Goal: Transaction & Acquisition: Book appointment/travel/reservation

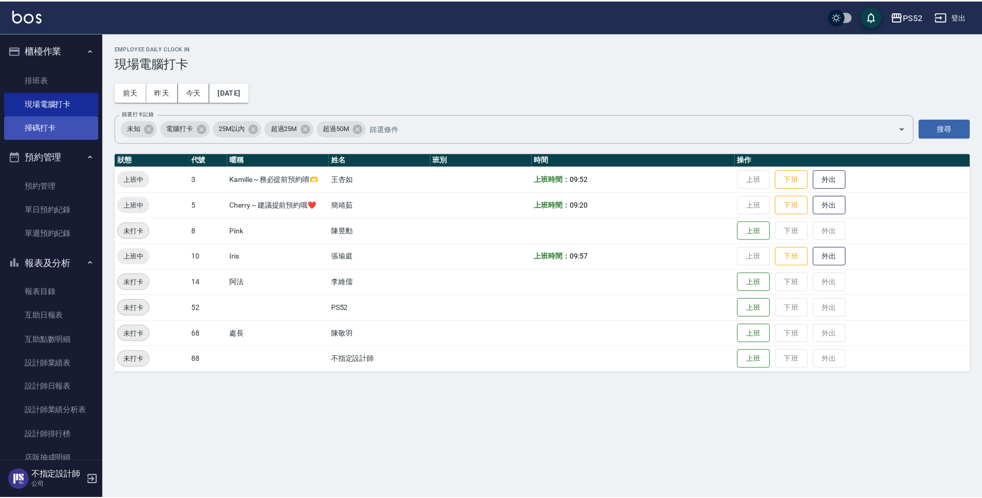
scroll to position [27, 0]
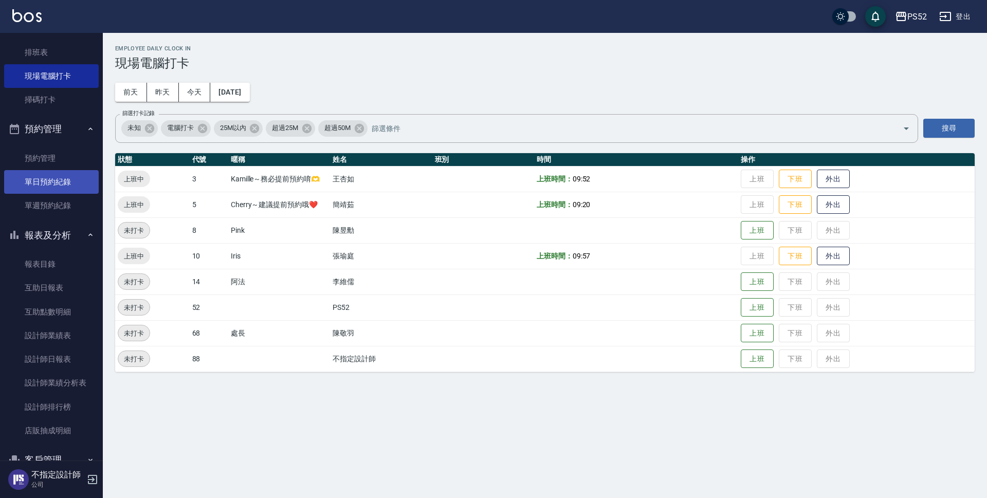
click at [36, 177] on link "單日預約紀錄" at bounding box center [51, 182] width 95 height 24
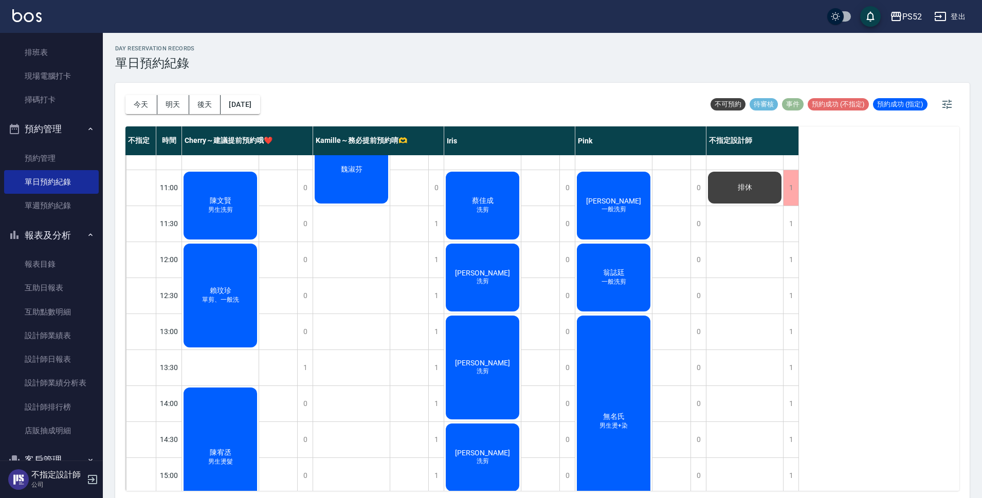
scroll to position [51, 0]
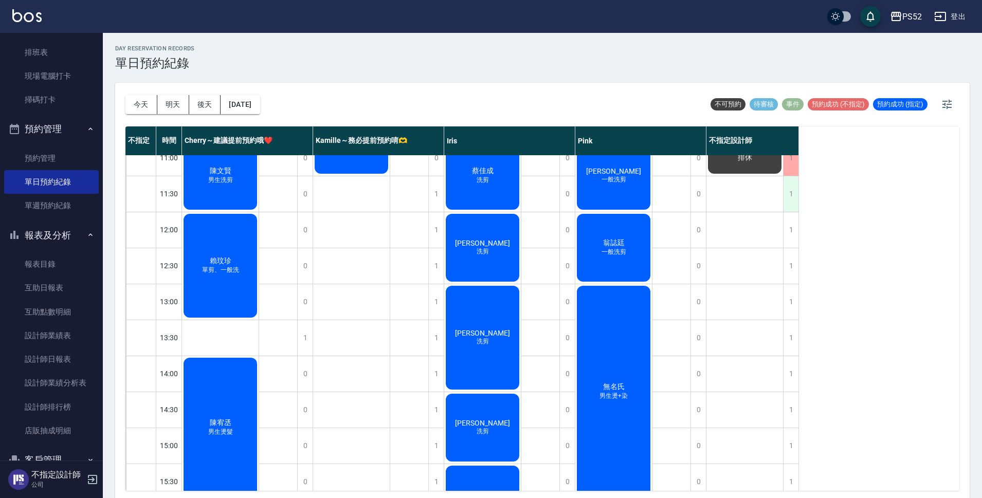
click at [795, 192] on div "1" at bounding box center [790, 193] width 15 height 35
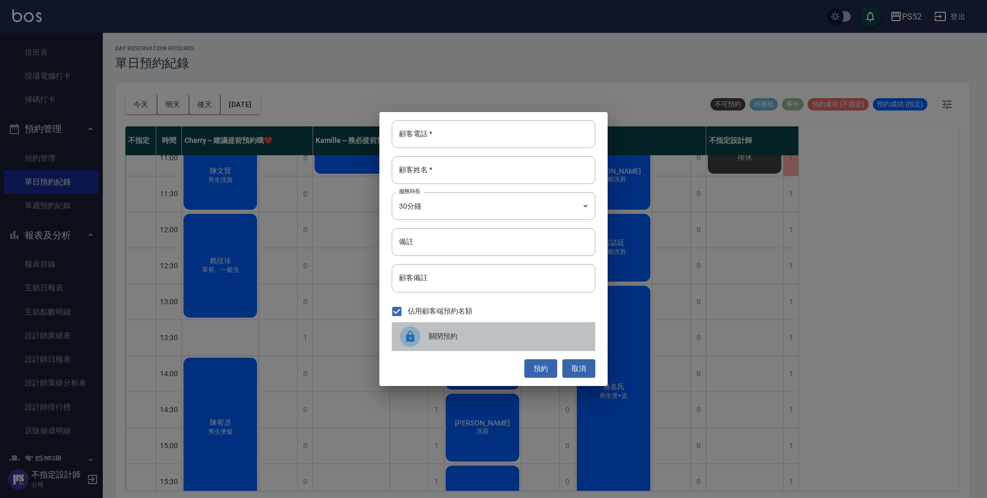
click at [464, 335] on span "關閉預約" at bounding box center [508, 336] width 158 height 11
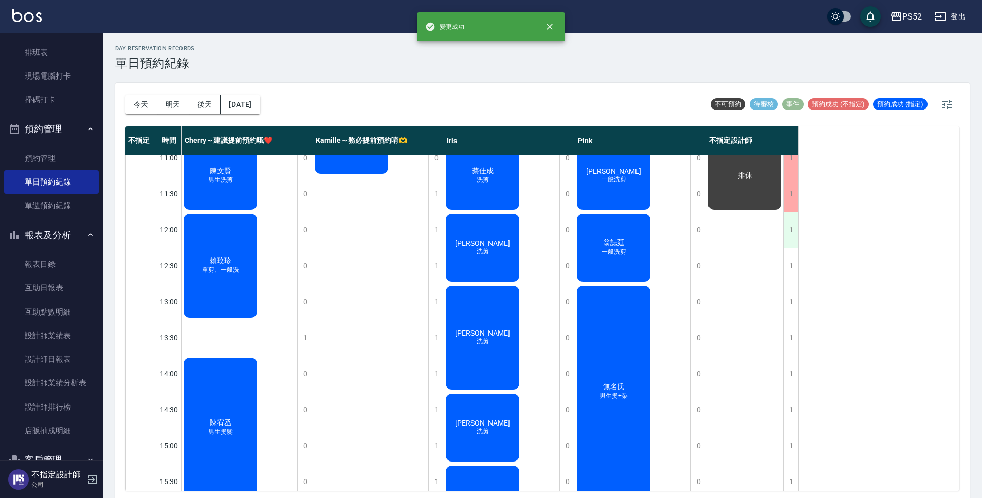
click at [795, 226] on div "1" at bounding box center [790, 229] width 15 height 35
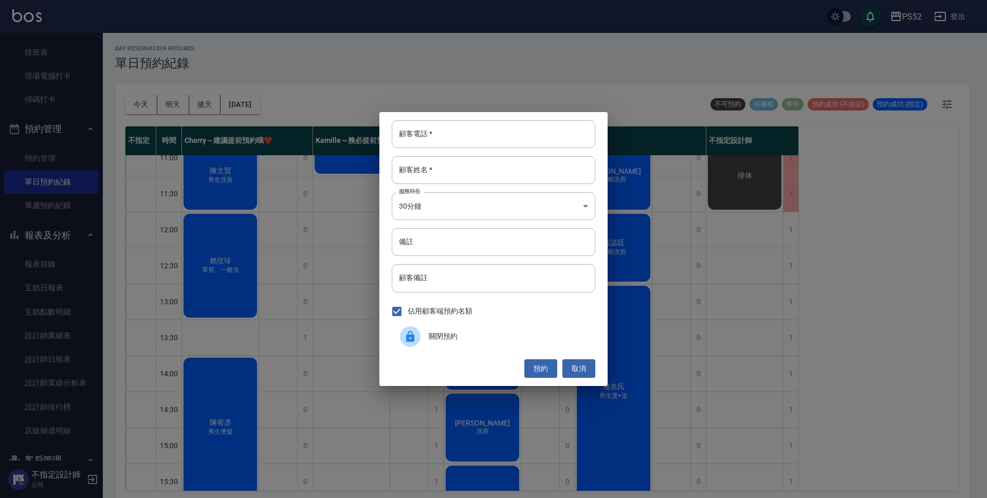
click at [440, 336] on span "關閉預約" at bounding box center [508, 336] width 158 height 11
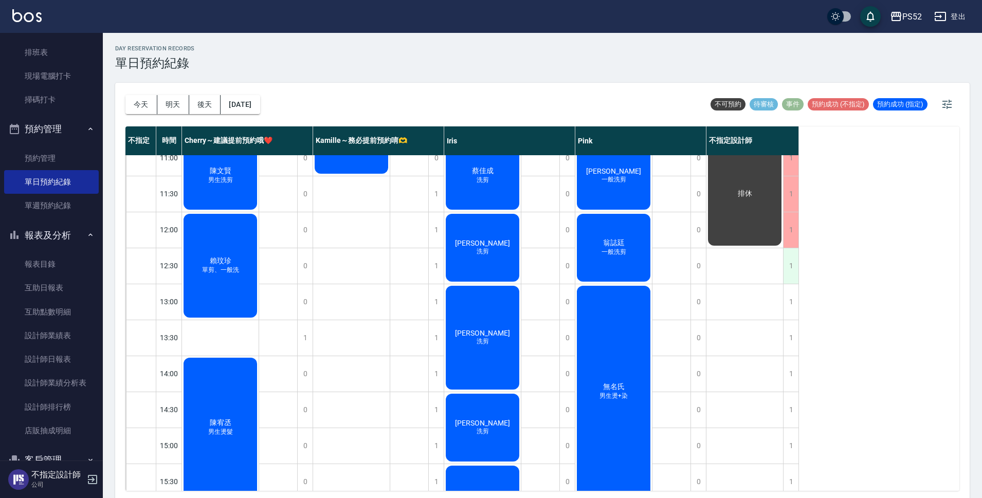
click at [790, 280] on div "1" at bounding box center [790, 265] width 15 height 35
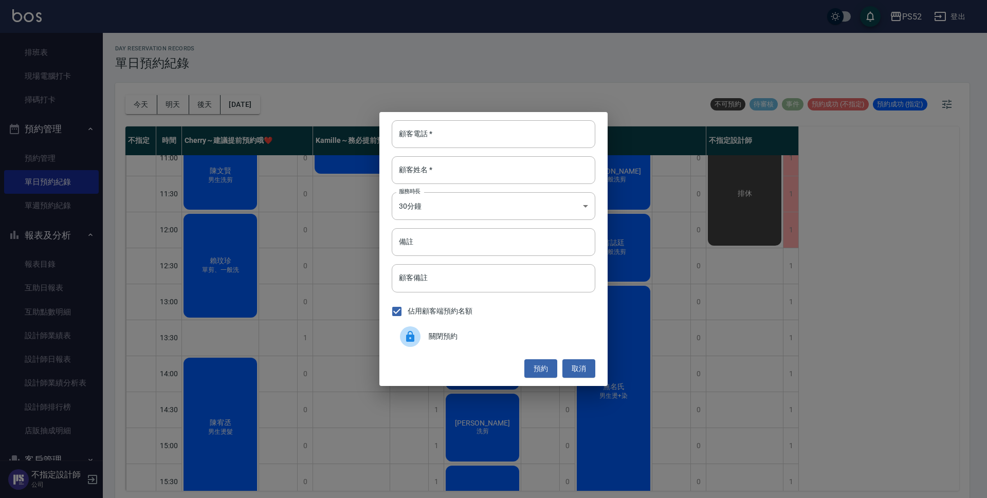
click at [462, 339] on span "關閉預約" at bounding box center [508, 336] width 158 height 11
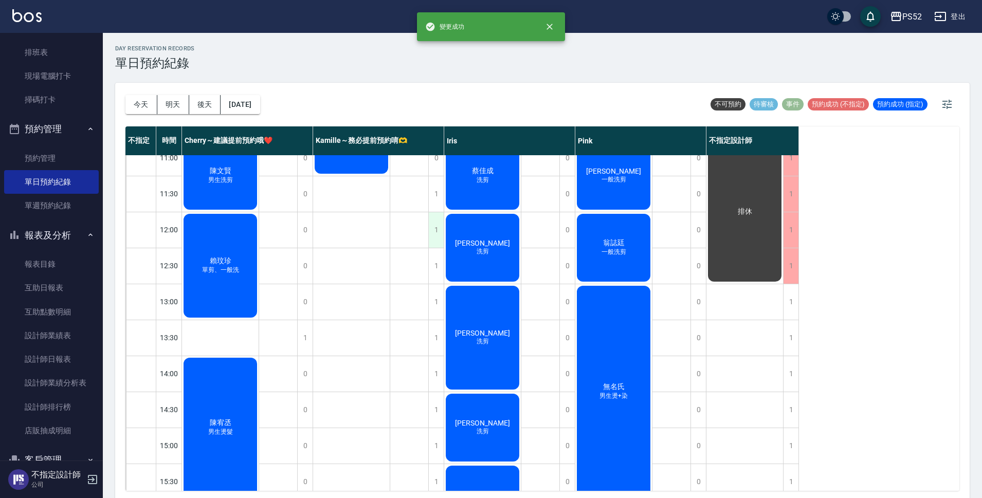
click at [435, 221] on div "1" at bounding box center [435, 229] width 15 height 35
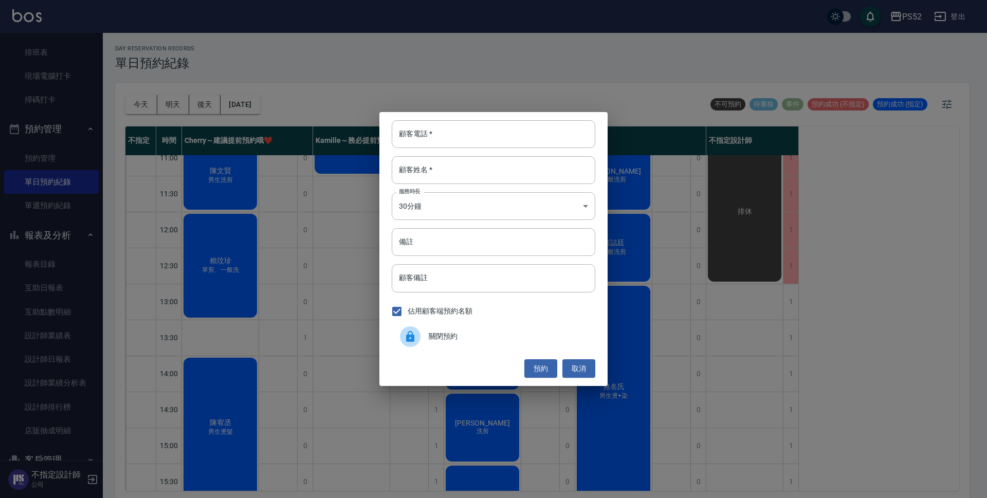
click at [429, 342] on div "關閉預約" at bounding box center [494, 336] width 204 height 29
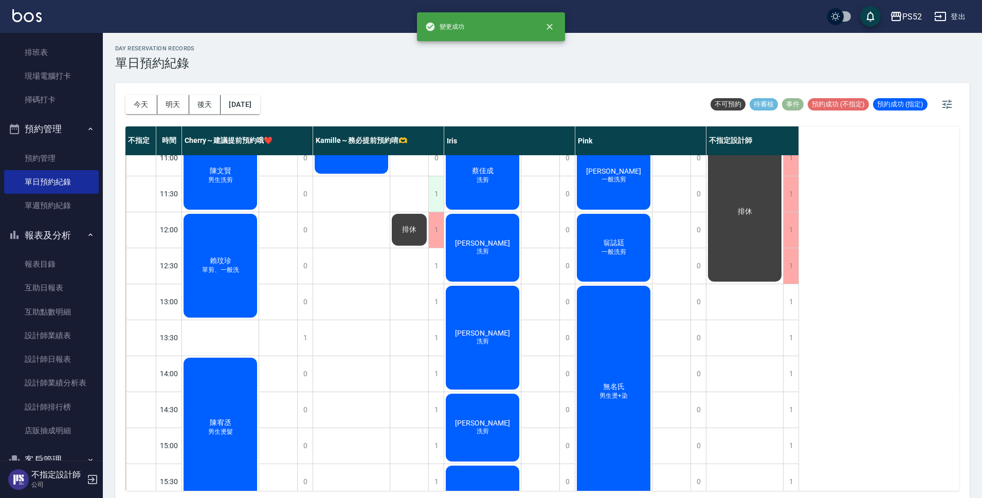
click at [438, 205] on div "1" at bounding box center [435, 193] width 15 height 35
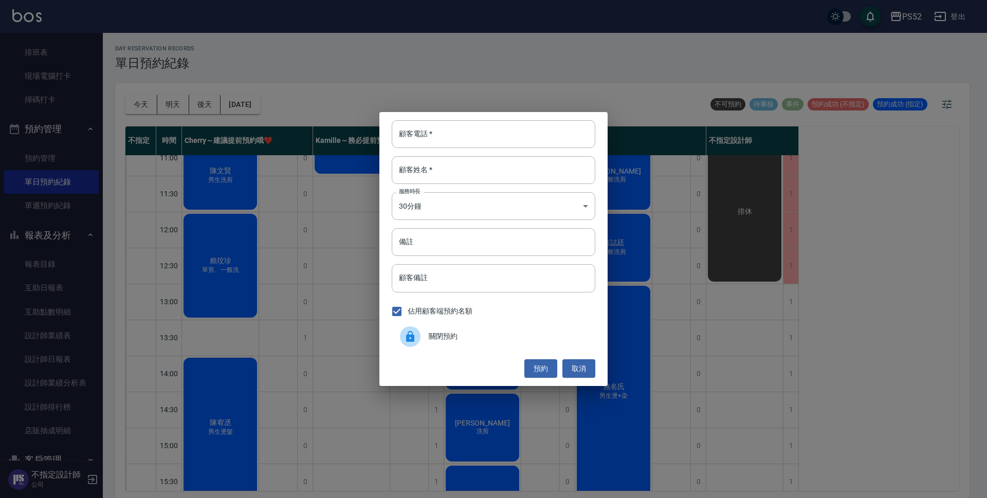
click at [427, 336] on div at bounding box center [414, 336] width 29 height 21
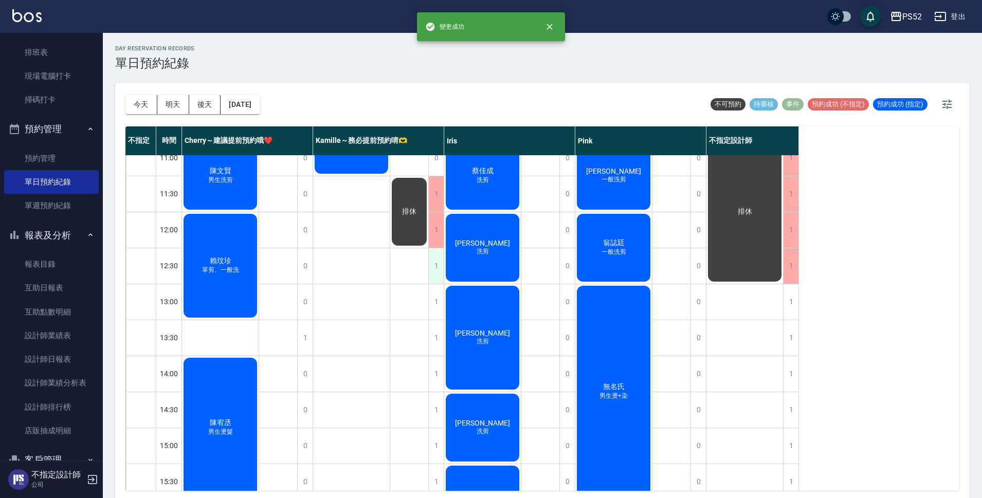
click at [434, 274] on div "1" at bounding box center [435, 265] width 15 height 35
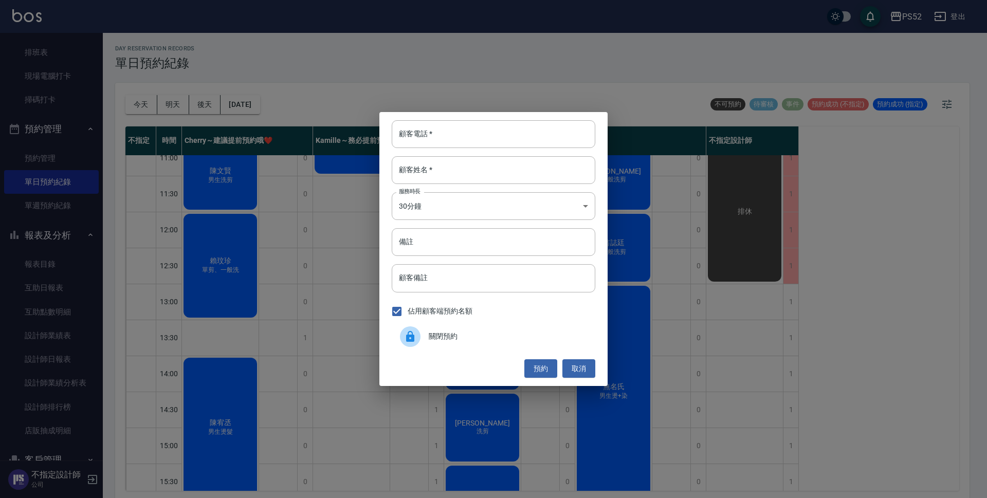
click at [433, 332] on span "關閉預約" at bounding box center [508, 336] width 158 height 11
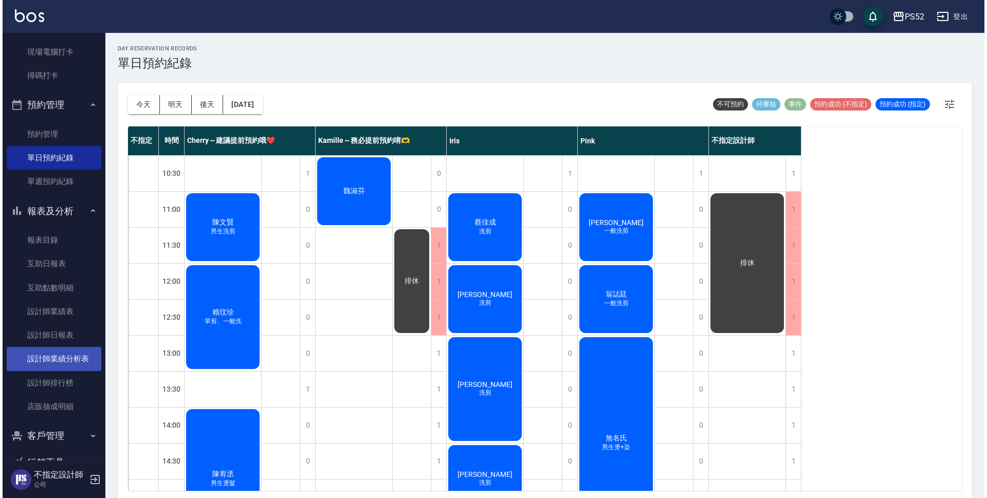
scroll to position [79, 0]
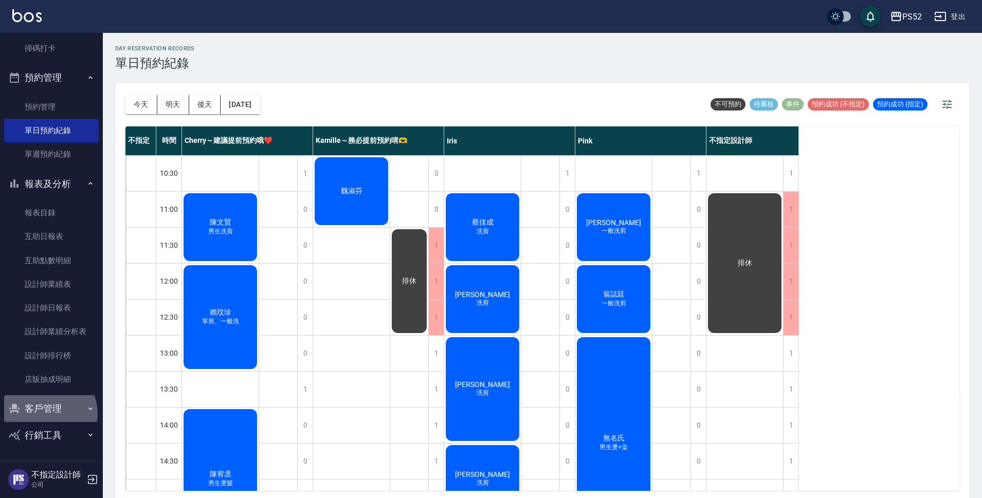
click at [48, 413] on button "客戶管理" at bounding box center [51, 408] width 95 height 27
click at [60, 441] on link "客戶列表" at bounding box center [51, 438] width 95 height 24
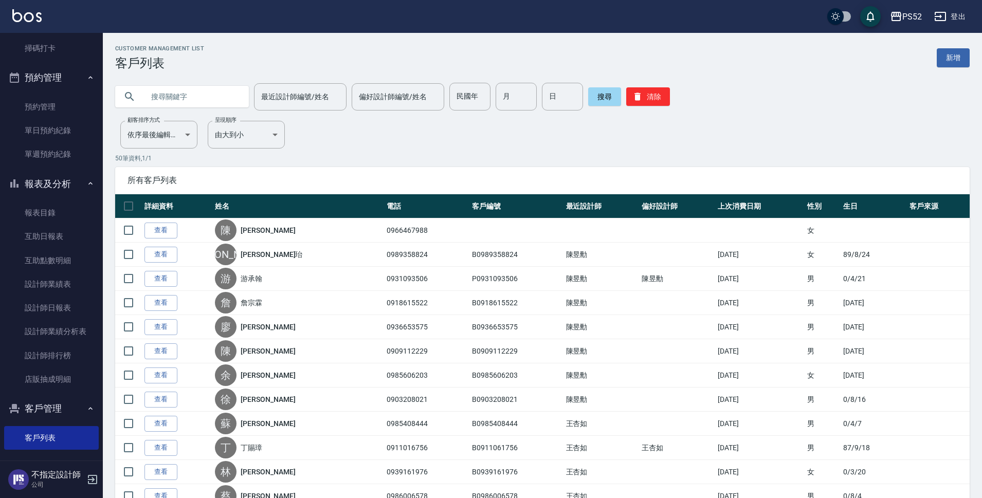
click at [135, 91] on icon at bounding box center [129, 96] width 12 height 12
click at [139, 94] on div at bounding box center [182, 97] width 134 height 22
click at [145, 94] on input "text" at bounding box center [192, 97] width 97 height 28
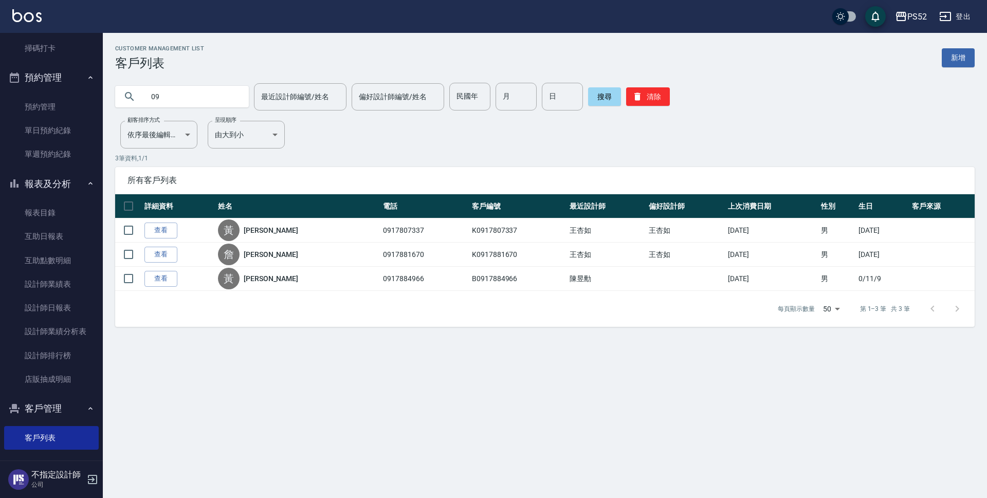
type input "0"
click at [661, 101] on button "清除" at bounding box center [648, 96] width 44 height 19
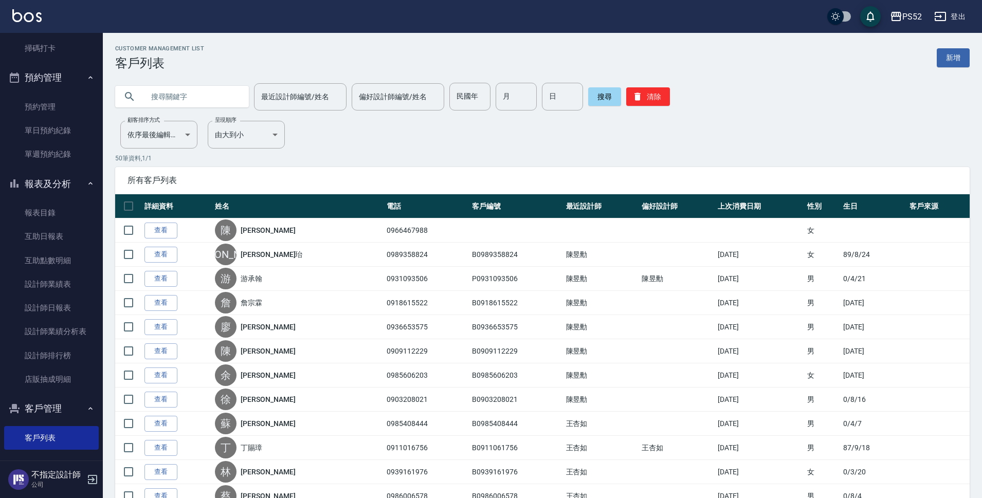
click at [212, 90] on input "text" at bounding box center [192, 97] width 97 height 28
type input "09664"
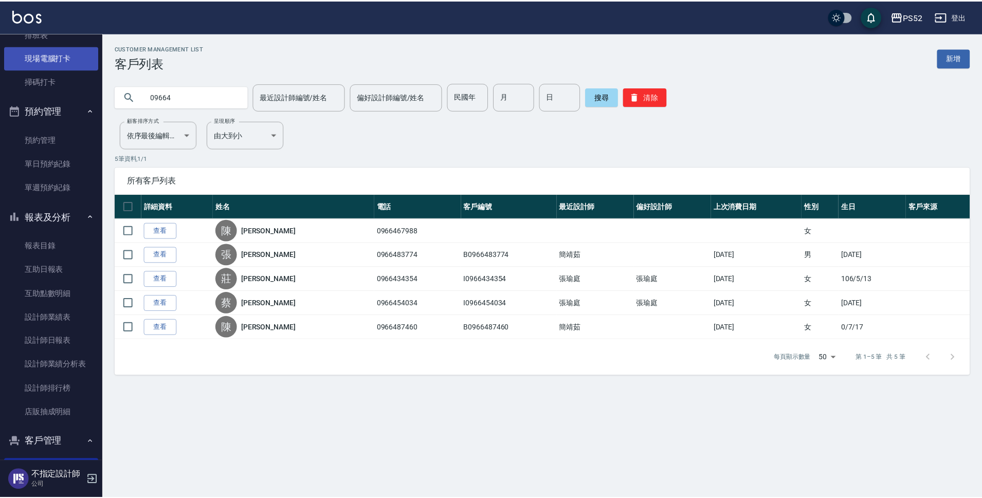
scroll to position [44, 0]
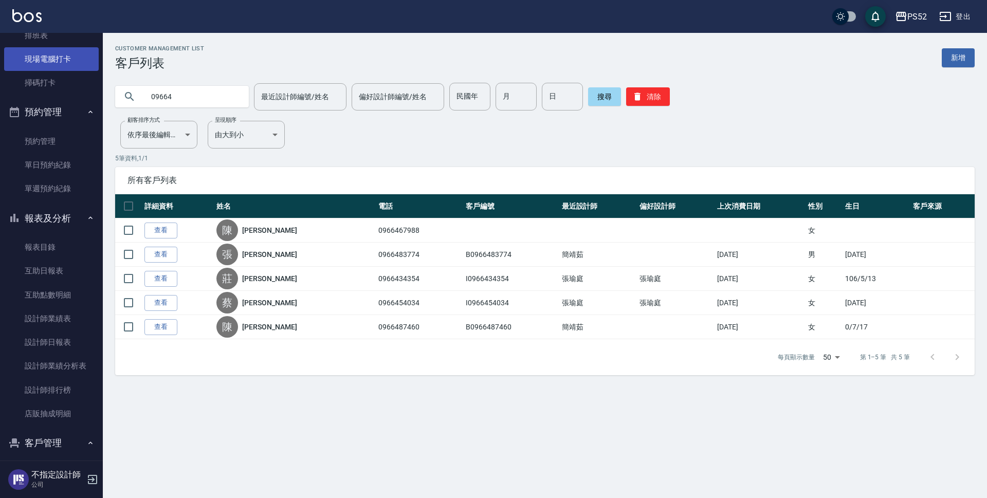
click at [41, 62] on link "現場電腦打卡" at bounding box center [51, 59] width 95 height 24
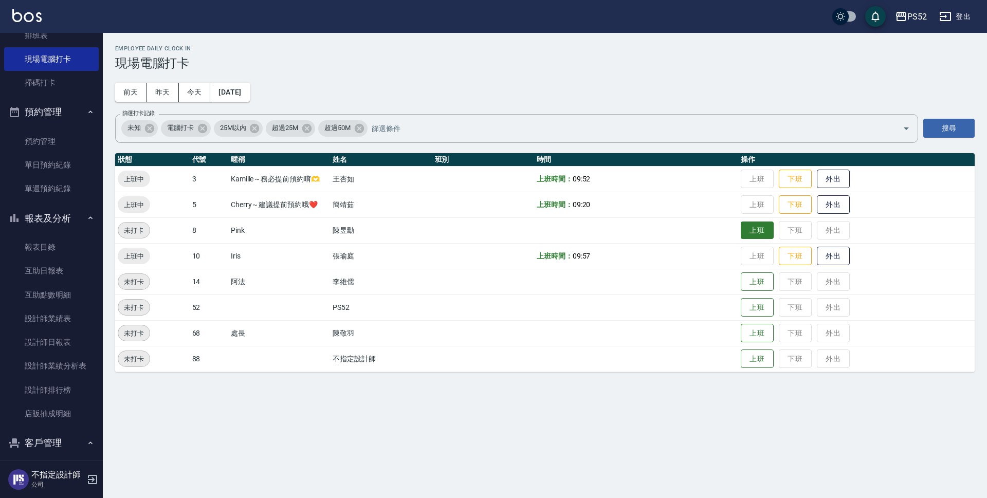
click at [752, 228] on button "上班" at bounding box center [757, 231] width 33 height 18
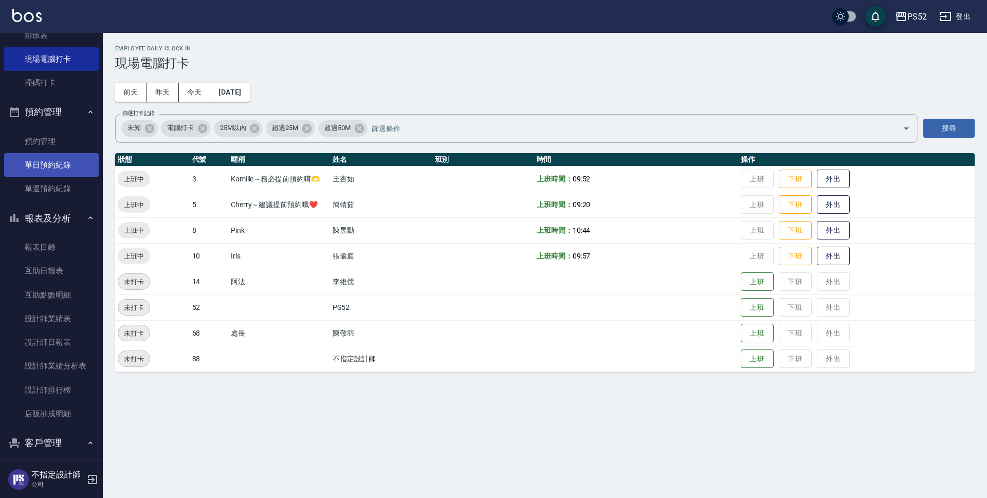
click at [52, 169] on link "單日預約紀錄" at bounding box center [51, 165] width 95 height 24
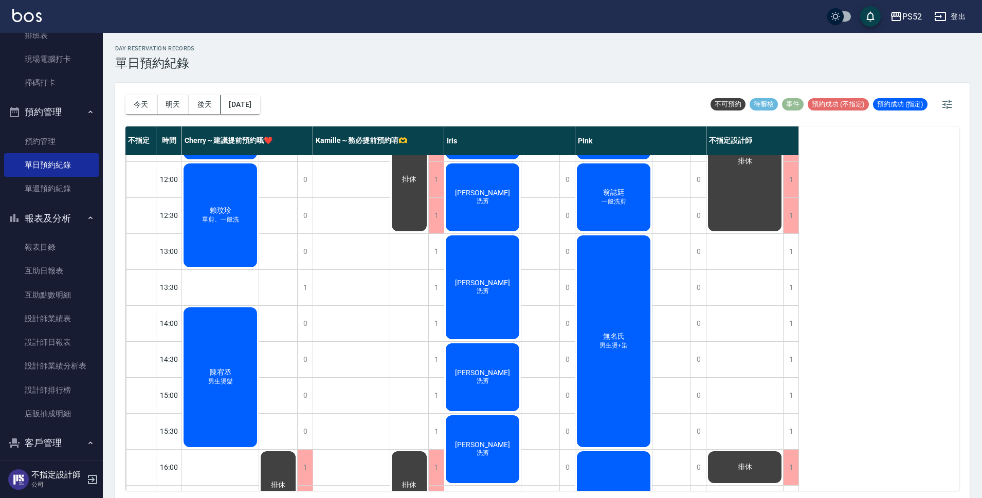
scroll to position [103, 0]
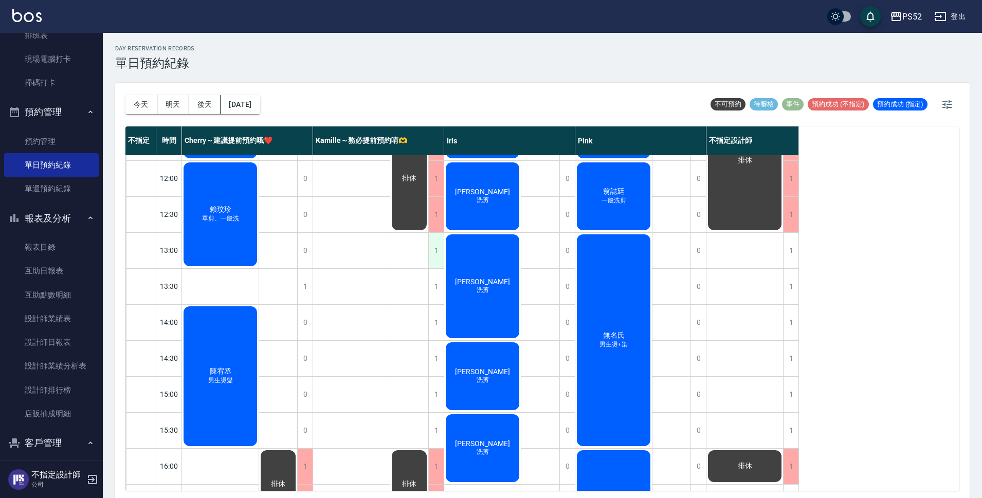
click at [433, 258] on div "1" at bounding box center [435, 250] width 15 height 35
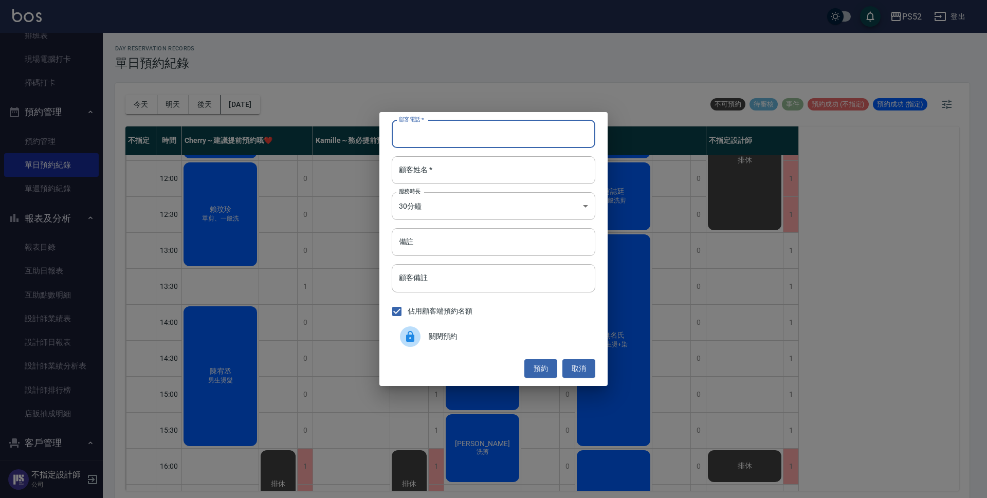
click at [468, 123] on input "顧客電話   *" at bounding box center [494, 134] width 204 height 28
click at [465, 130] on input "09199652264" at bounding box center [494, 134] width 204 height 28
click at [446, 126] on input "09199652264" at bounding box center [494, 134] width 204 height 28
click at [417, 133] on input "09199652264" at bounding box center [494, 134] width 204 height 28
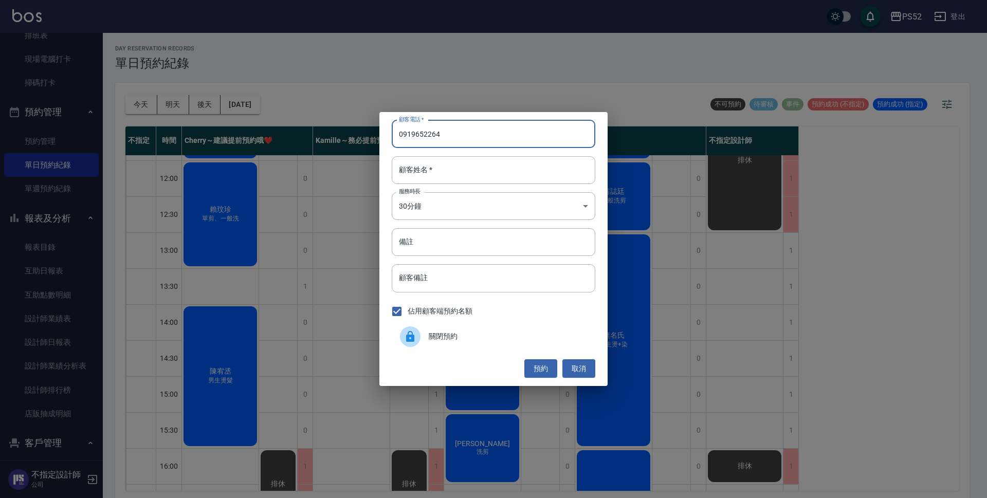
click at [455, 132] on input "0919652264" at bounding box center [494, 134] width 204 height 28
type input "0919652264"
click at [275, 230] on div "顧客電話   * [PHONE_NUMBER] 顧客電話   * 顧客姓名   * 顧客姓名   * 服務時長 30分鐘 1 服務時長 備註 備註 顧客備註 …" at bounding box center [493, 249] width 987 height 498
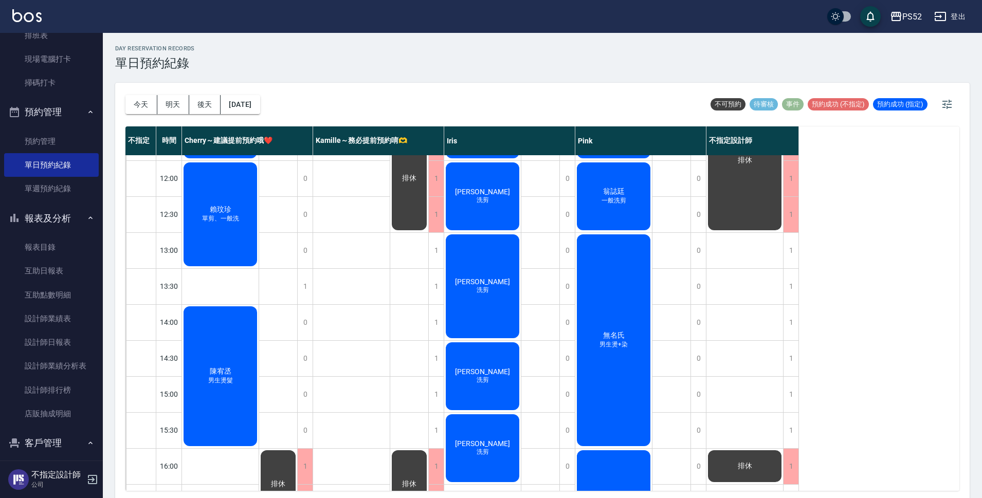
click at [36, 222] on button "報表及分析" at bounding box center [51, 218] width 95 height 27
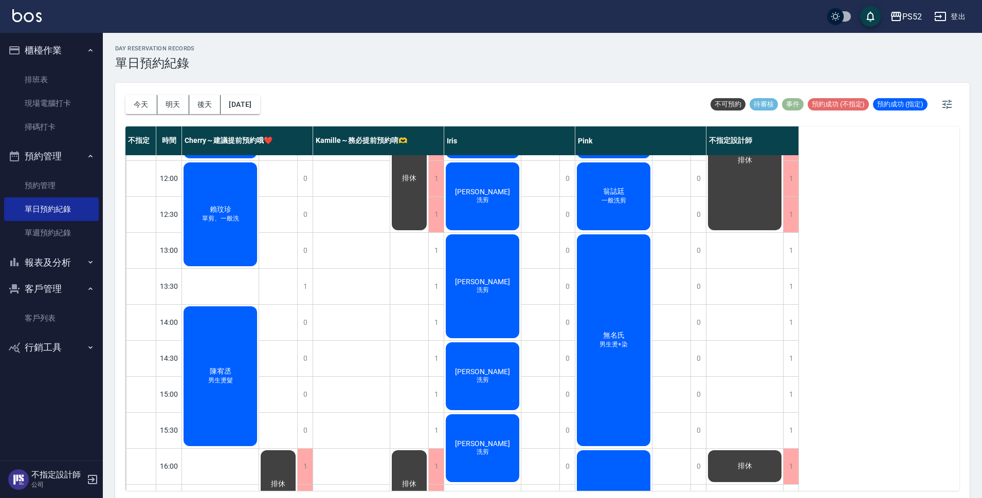
scroll to position [0, 0]
click at [50, 307] on link "客戶列表" at bounding box center [51, 318] width 95 height 24
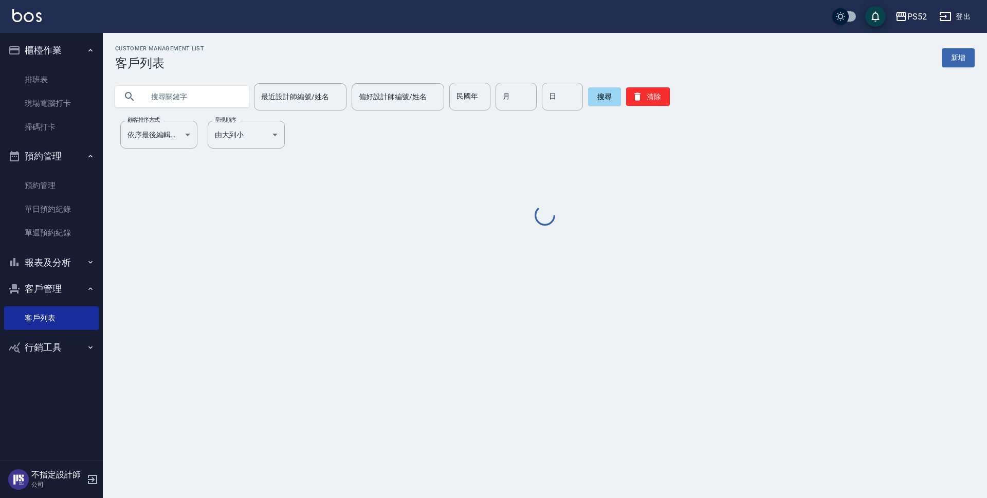
click at [215, 94] on input "text" at bounding box center [192, 97] width 97 height 28
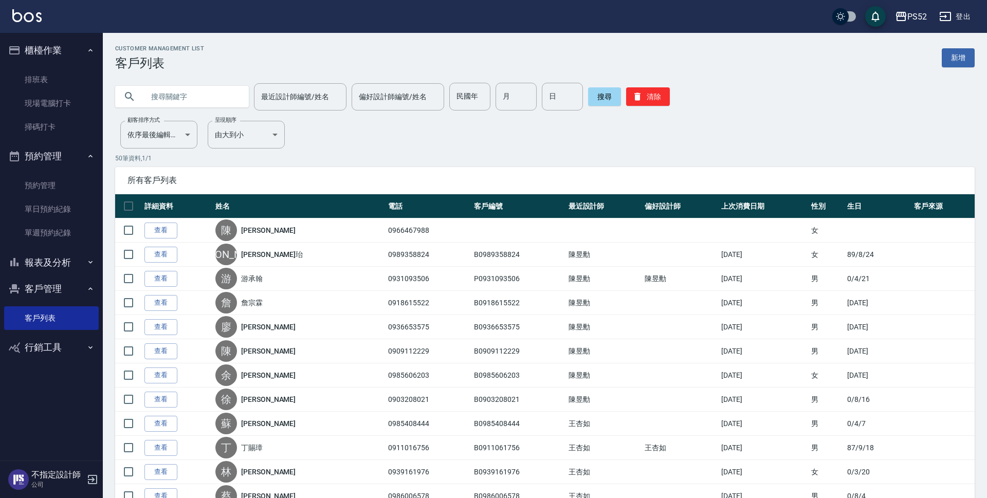
paste input "0919652264"
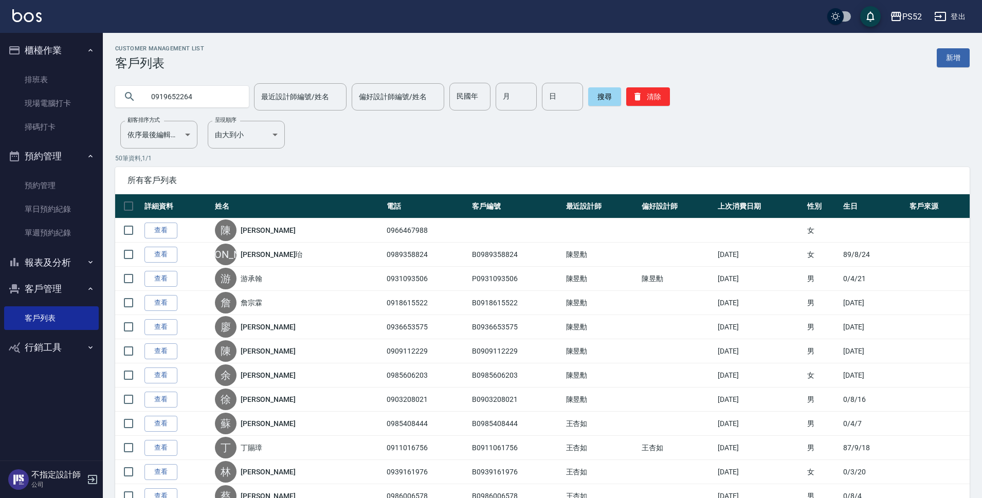
type input "0919652264"
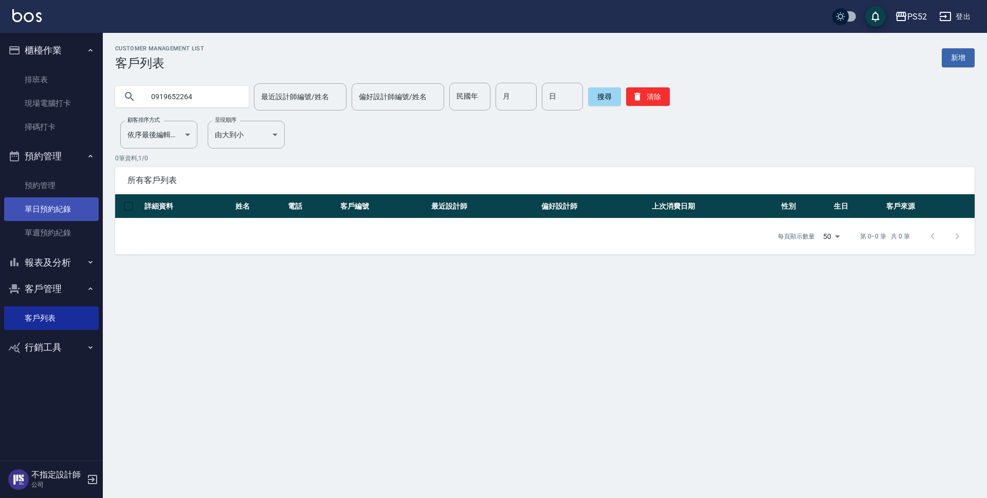
click at [61, 205] on link "單日預約紀錄" at bounding box center [51, 209] width 95 height 24
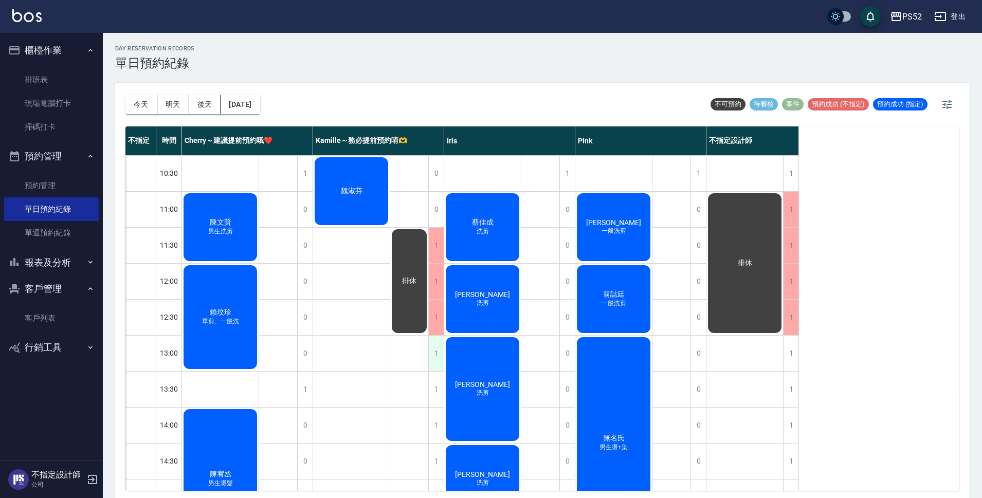
click at [432, 347] on div "1" at bounding box center [435, 353] width 15 height 35
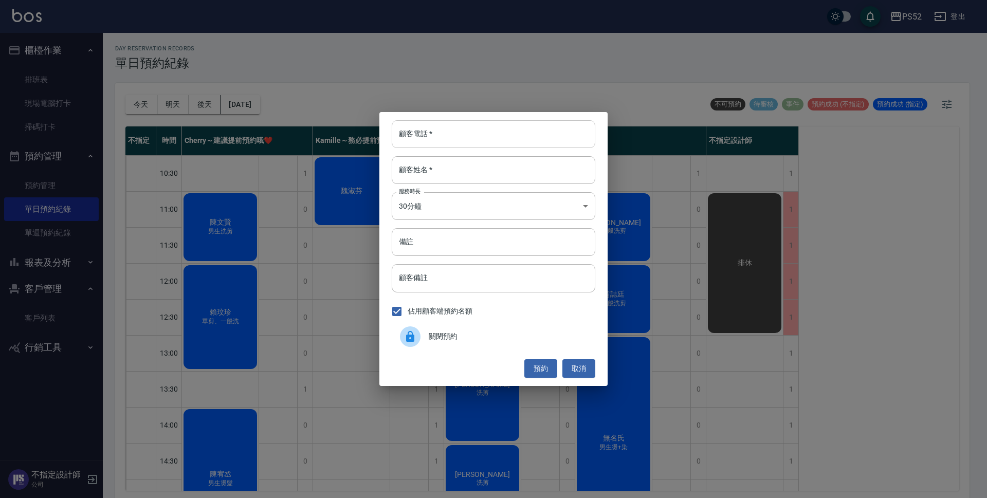
click at [427, 139] on input "顧客電話   *" at bounding box center [494, 134] width 204 height 28
type input "00"
type input "J"
type input "無名氏"
click at [428, 200] on body "PS52 登出 櫃檯作業 排班表 現場電腦打卡 掃碼打卡 預約管理 預約管理 單日預約紀錄 單週預約紀錄 報表及分析 報表目錄 互助日報表 互助點數明細 設計…" at bounding box center [493, 250] width 987 height 501
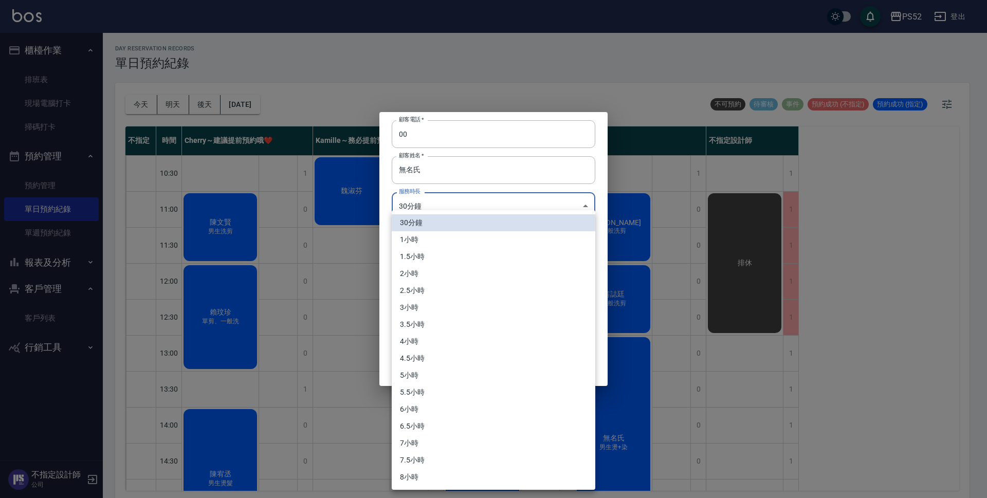
click at [423, 239] on li "1小時" at bounding box center [494, 239] width 204 height 17
type input "2"
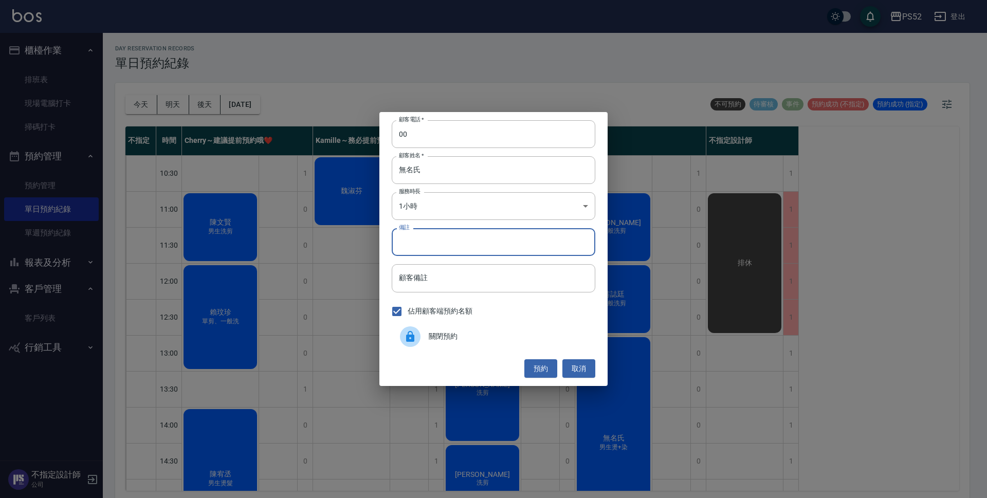
click at [423, 239] on input "備註" at bounding box center [494, 242] width 204 height 28
paste input "0919652264"
type input "洗簡0919652264"
click at [538, 364] on button "預約" at bounding box center [540, 368] width 33 height 19
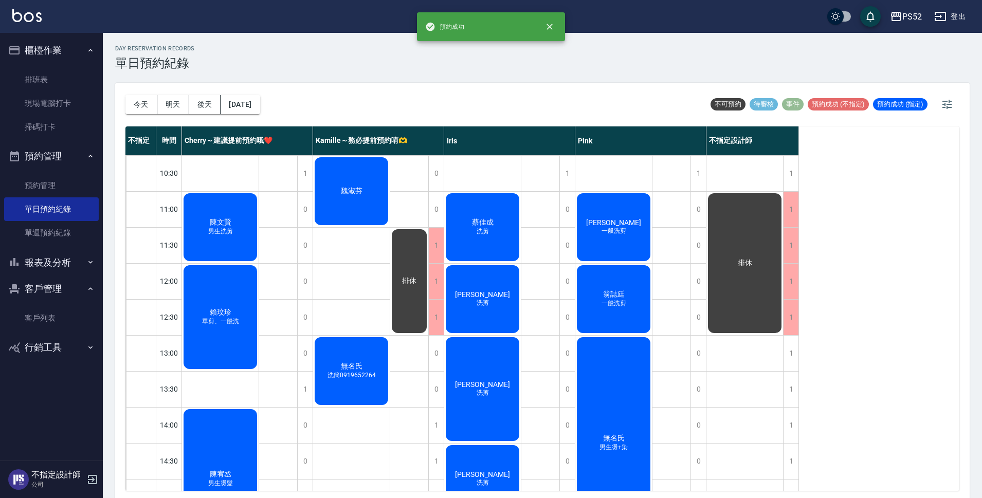
click at [233, 227] on span "無名氏" at bounding box center [221, 222] width 26 height 9
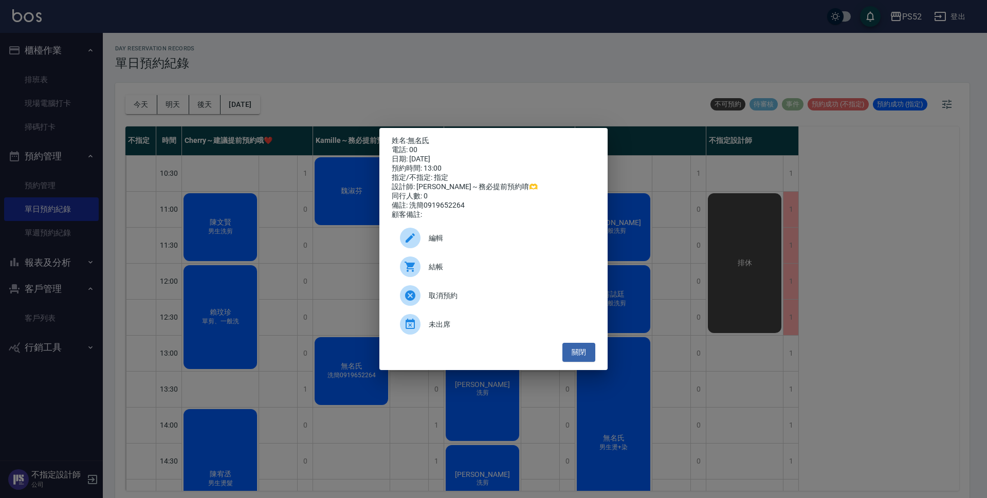
click at [427, 238] on div at bounding box center [414, 238] width 29 height 21
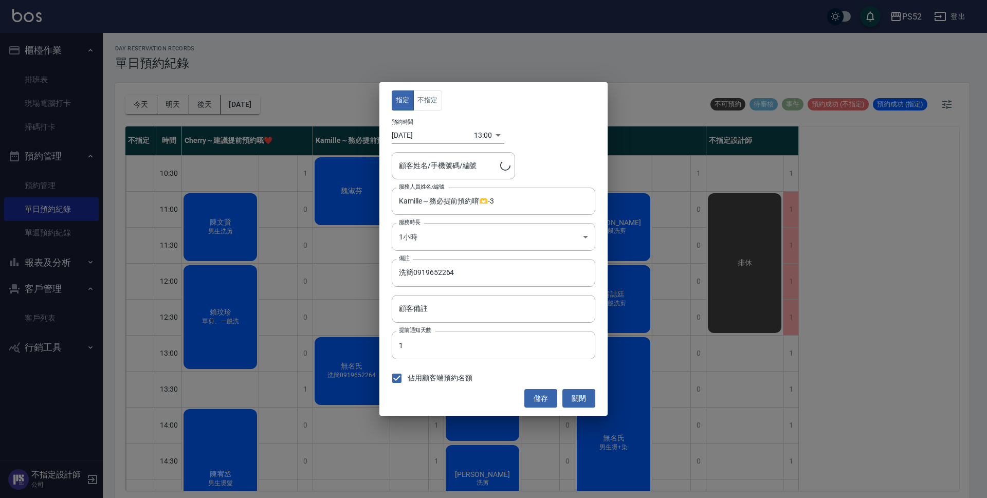
type input "無名氏/00/PS00"
click at [424, 105] on button "不指定" at bounding box center [427, 100] width 29 height 20
click at [528, 399] on button "儲存" at bounding box center [540, 398] width 33 height 19
